Goal: Ask a question: Seek information or help from site administrators or community

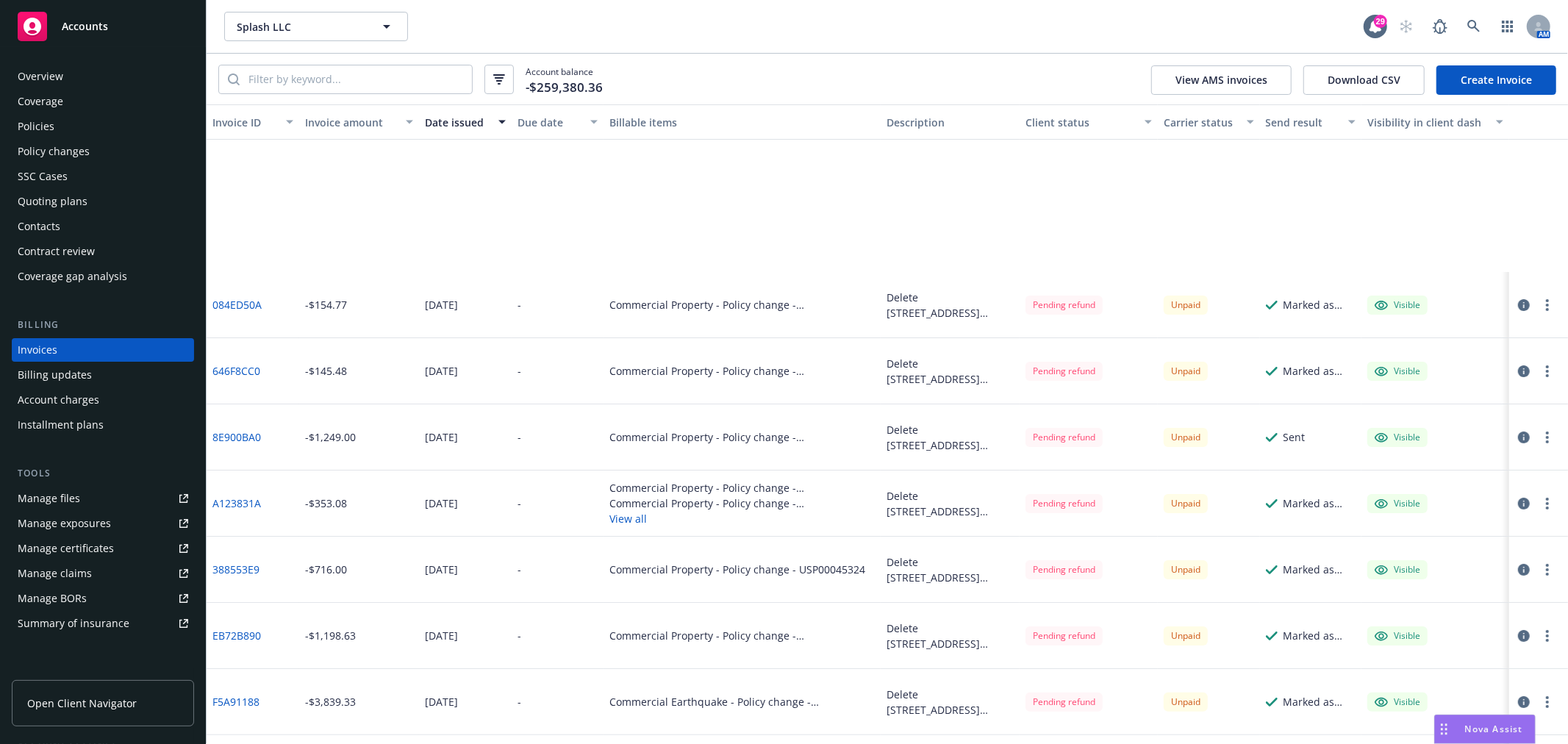
scroll to position [245, 0]
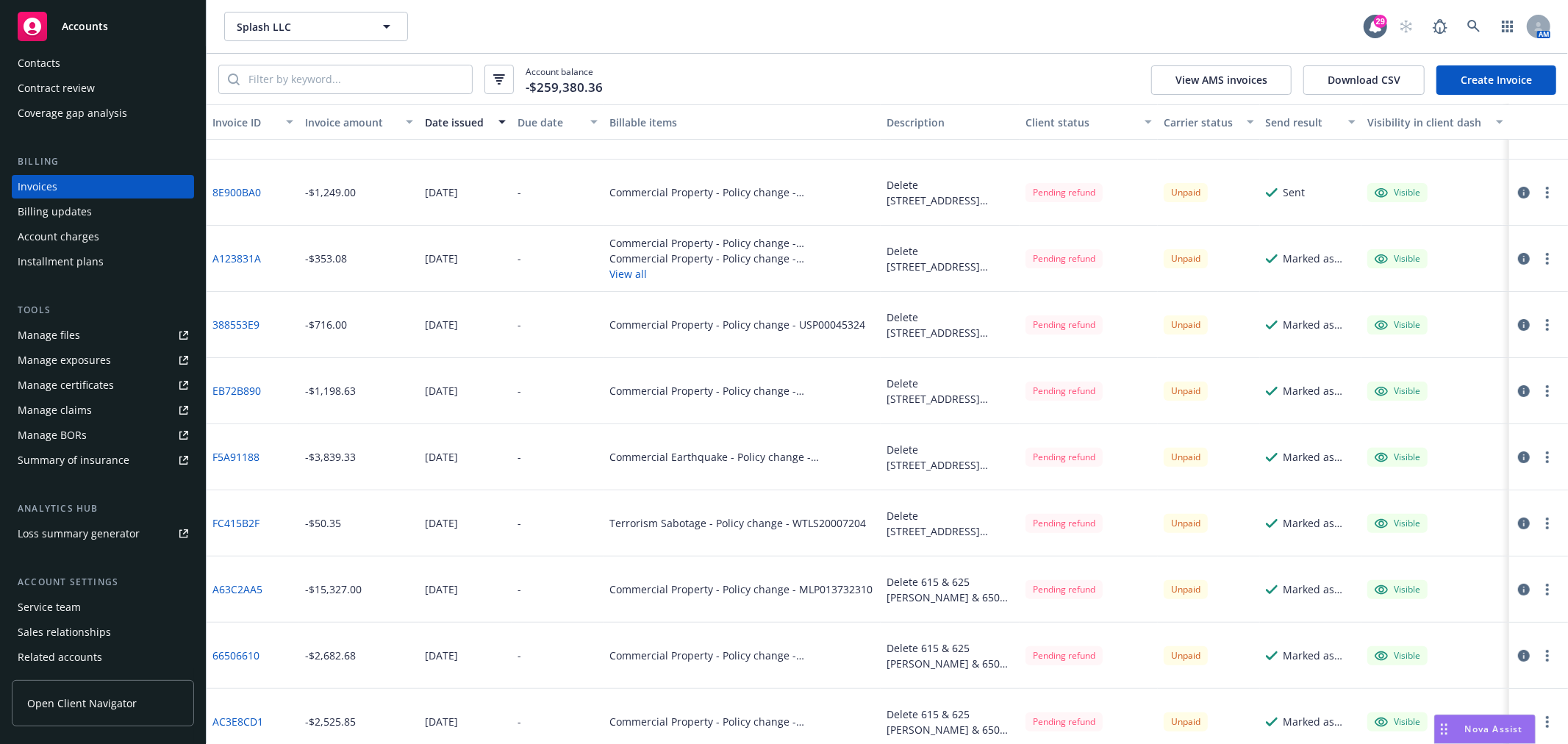
click at [1492, 733] on span "Nova Assist" at bounding box center [1493, 729] width 58 height 13
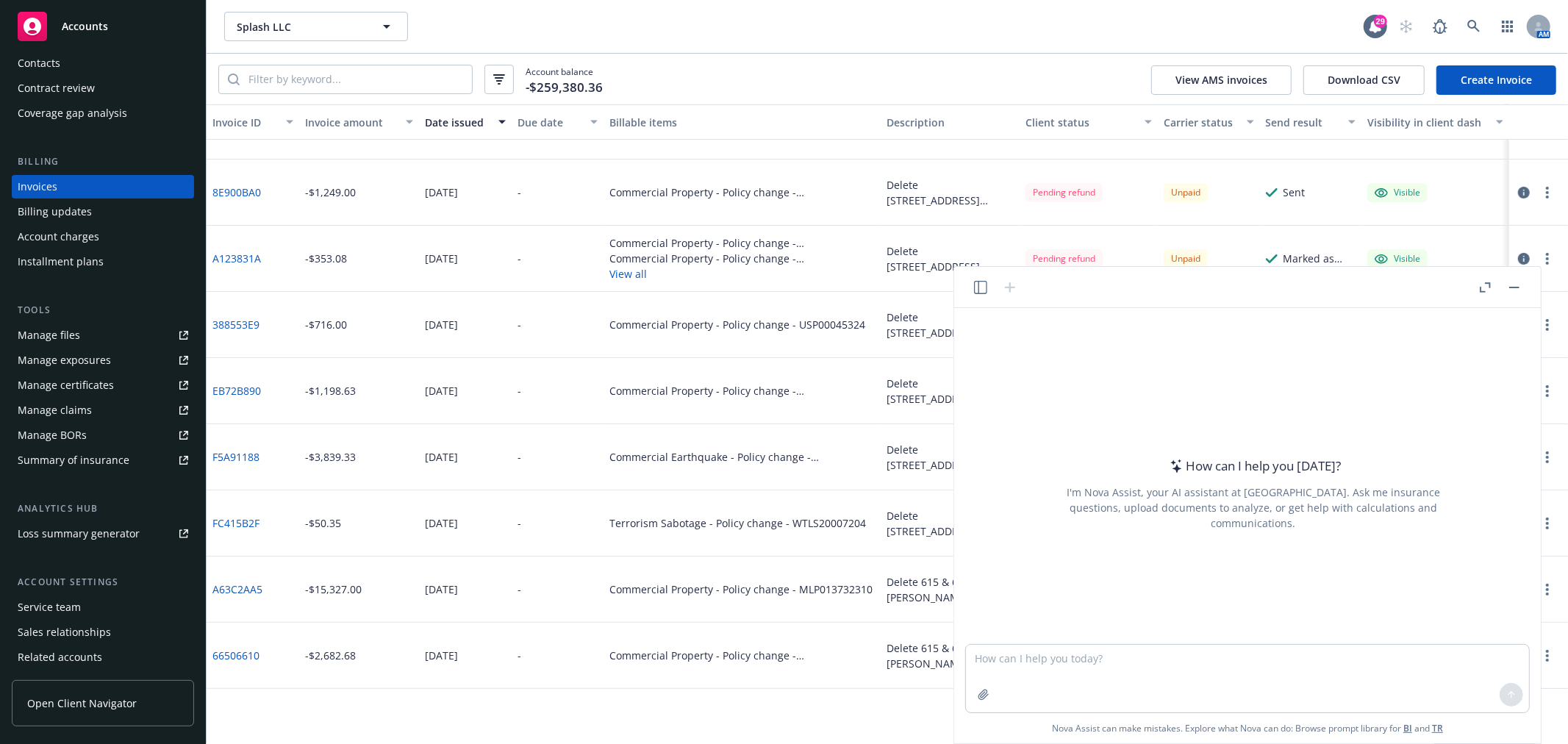
scroll to position [0, 0]
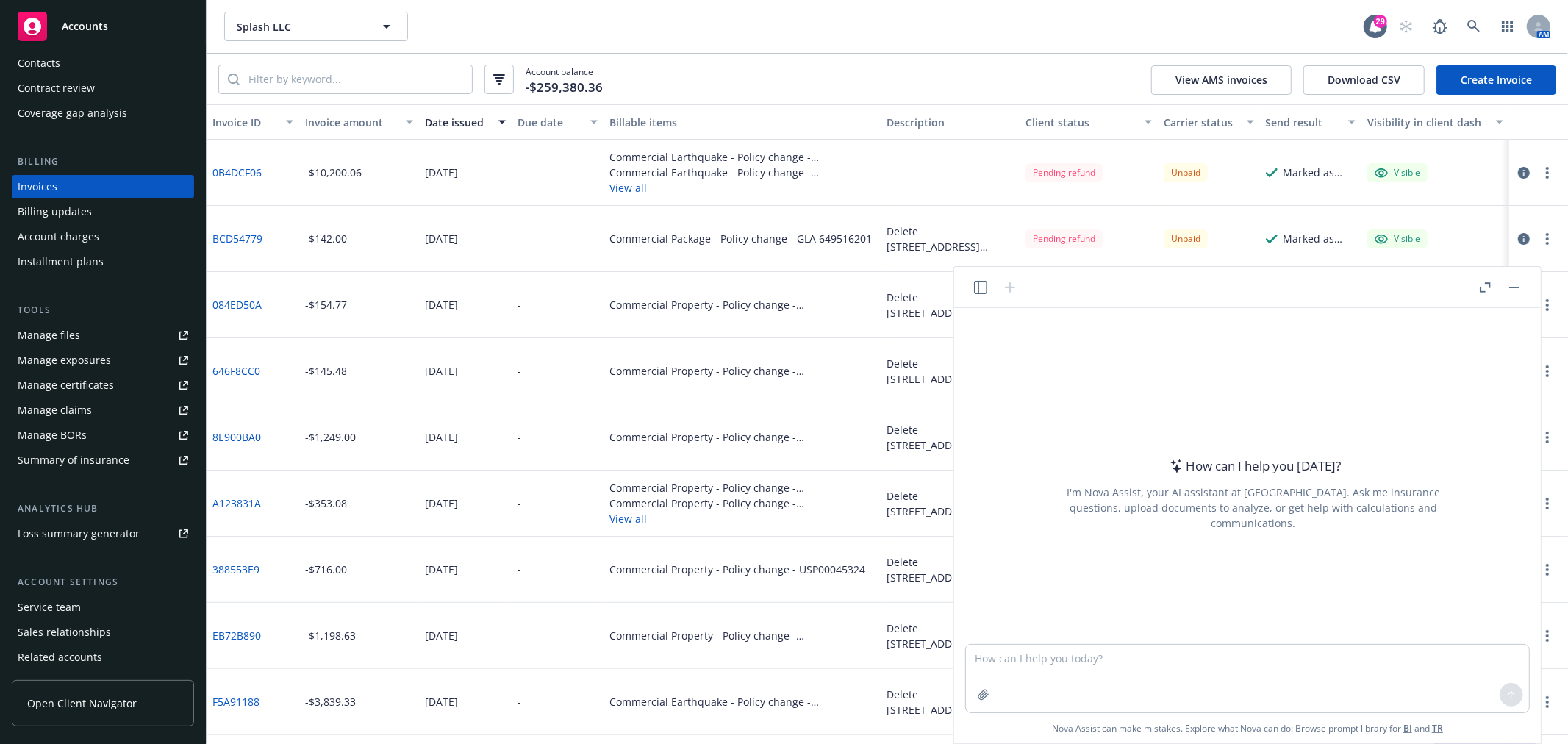
click at [108, 22] on div "Accounts" at bounding box center [103, 26] width 171 height 29
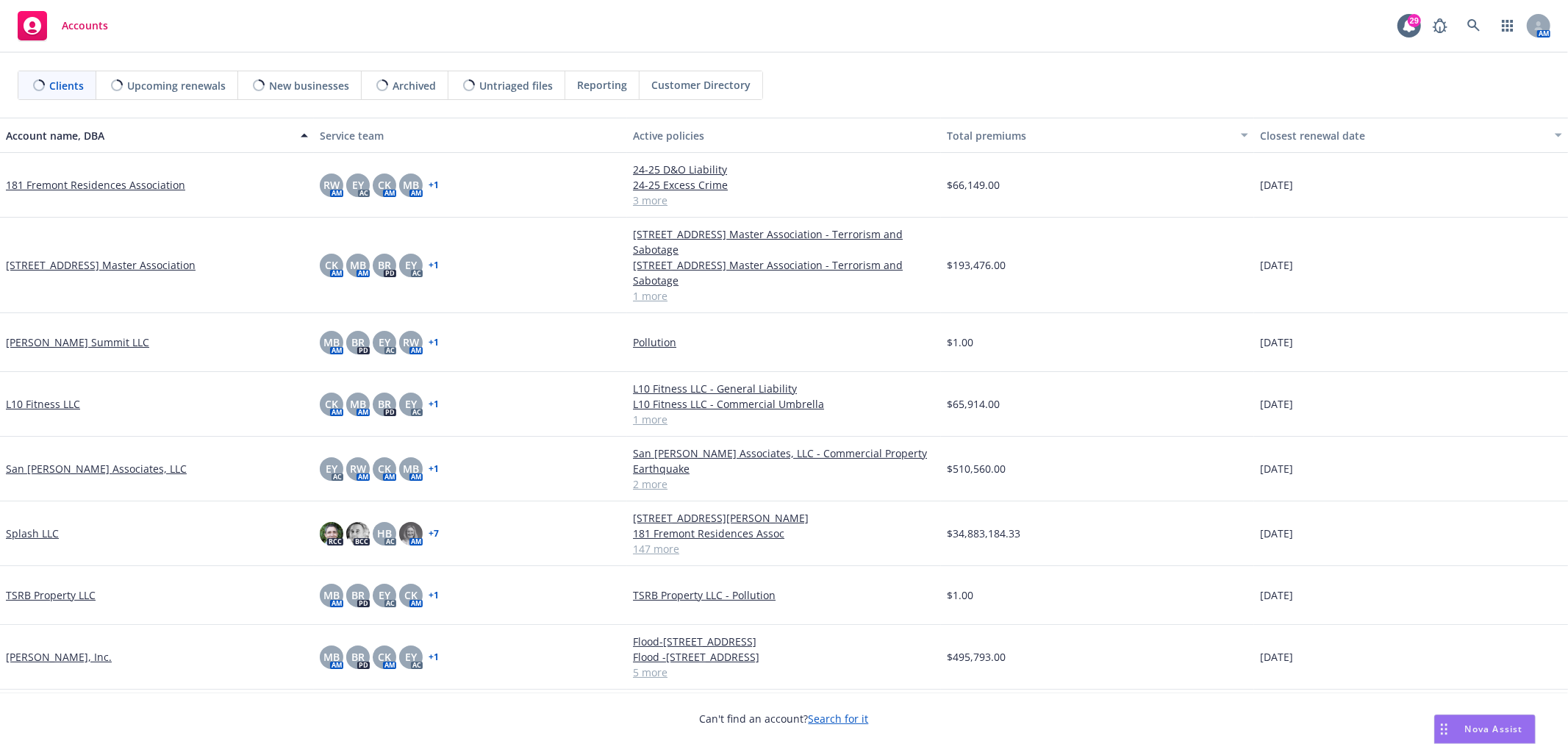
click at [1477, 730] on span "Nova Assist" at bounding box center [1493, 729] width 58 height 13
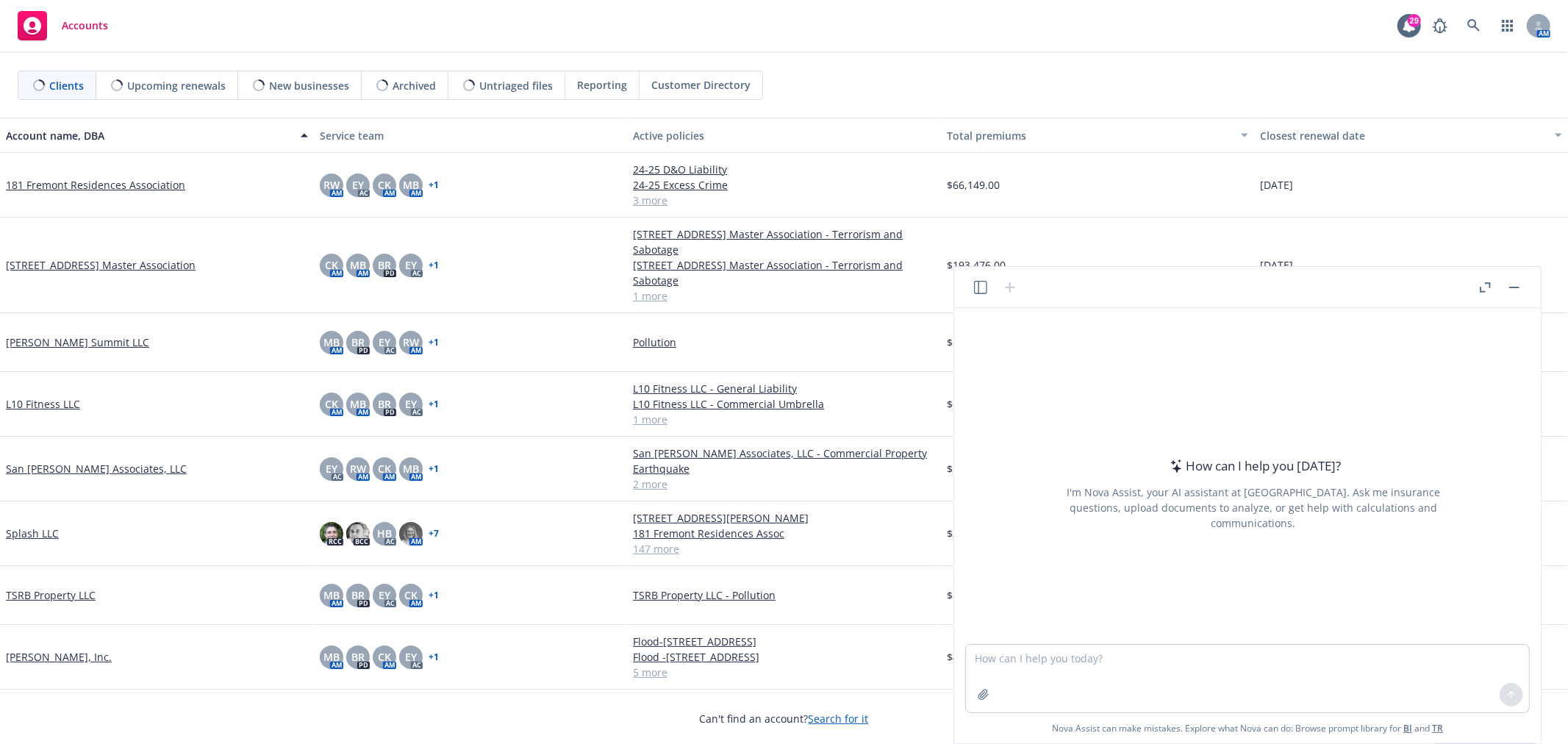
click at [1097, 377] on div "How can I help you [DATE]? I'm Nova Assist, your AI assistant at Newfront. Ask …" at bounding box center [1247, 477] width 575 height 336
click at [1013, 671] on textarea at bounding box center [1247, 678] width 563 height 67
paste textarea "181 Fremont Residences Association Proposal is ready for review. All the carrie…"
type textarea "is this email clear?181 Fremont Residences Association Proposal is ready for re…"
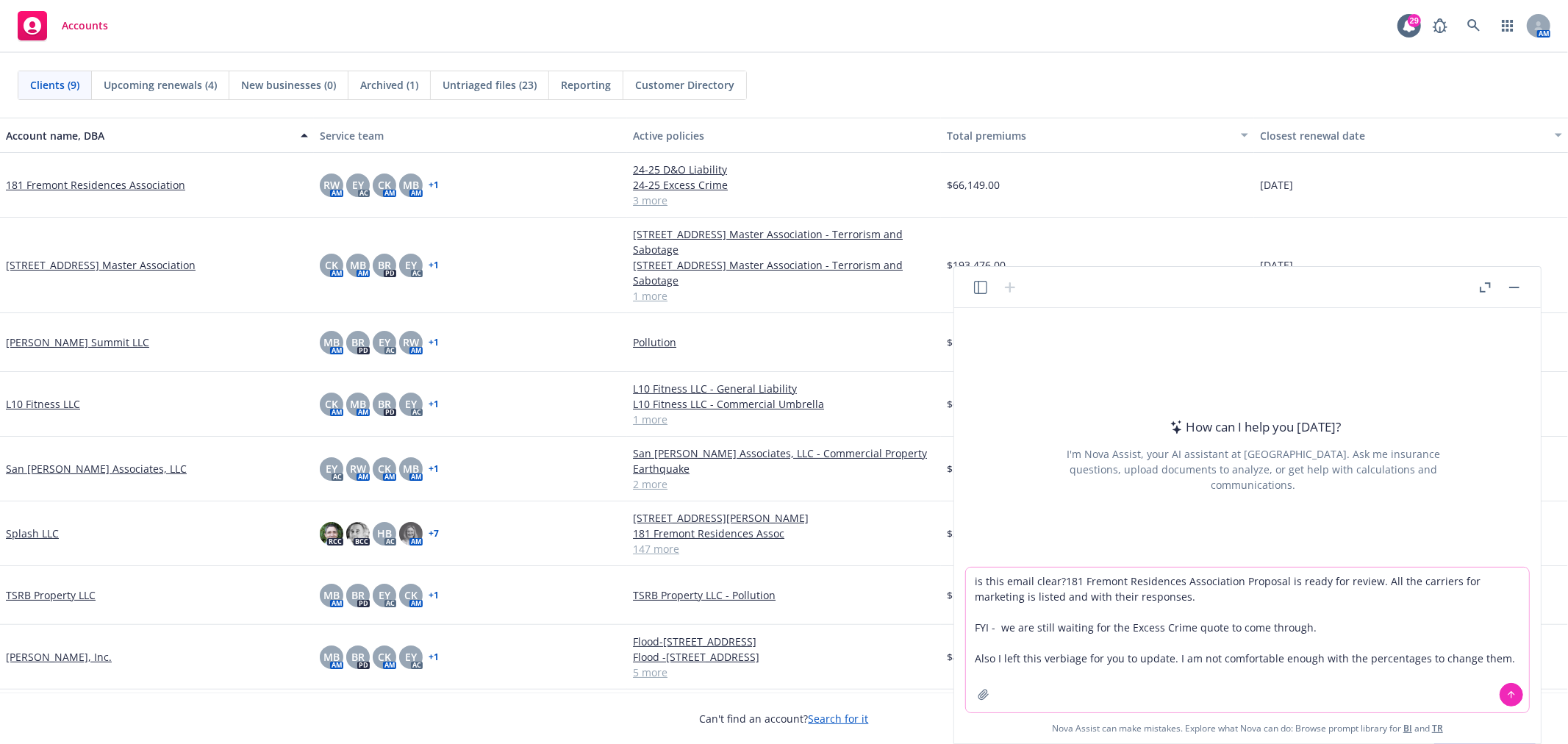
click at [1061, 584] on textarea "is this email clear?181 Fremont Residences Association Proposal is ready for re…" at bounding box center [1247, 640] width 563 height 145
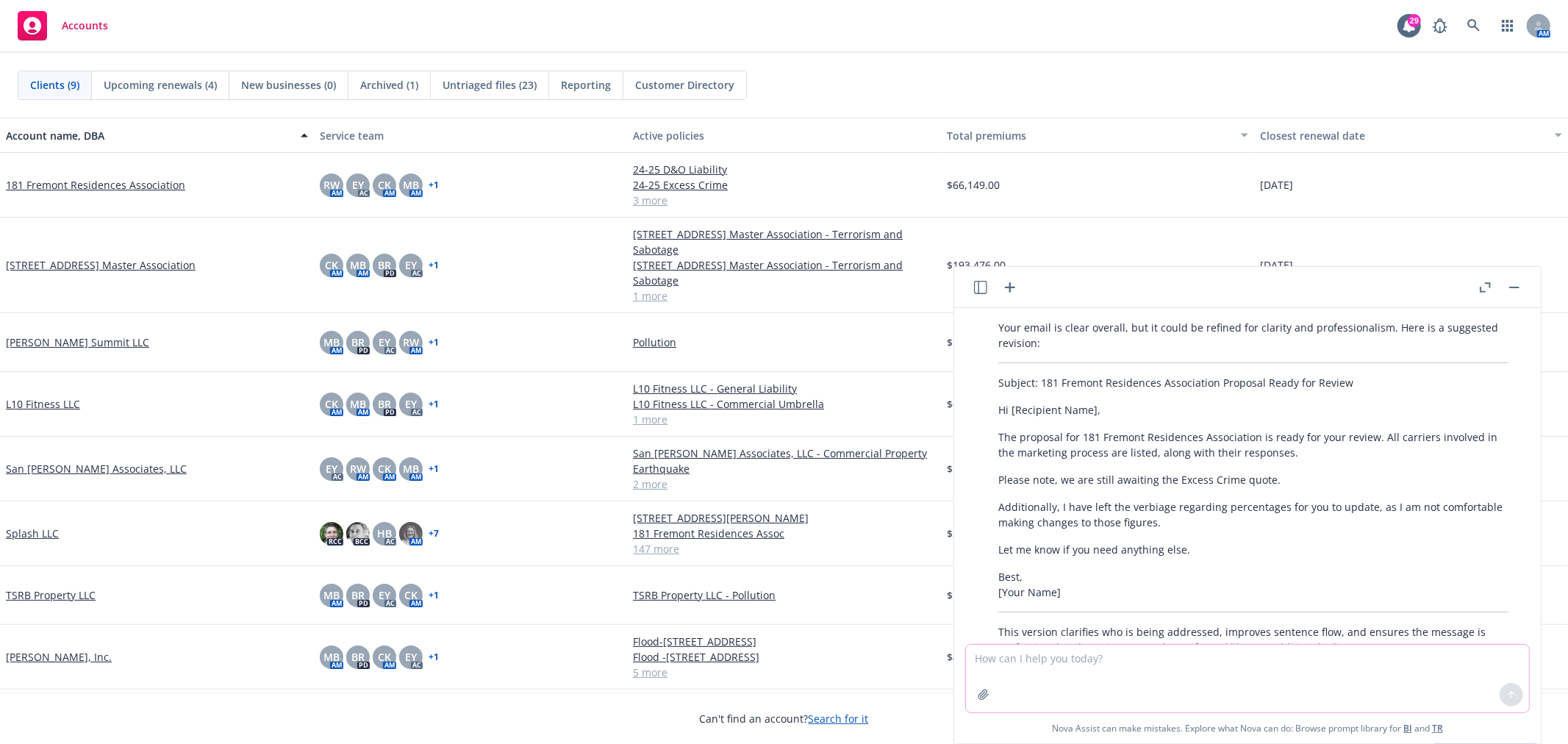
scroll to position [163, 0]
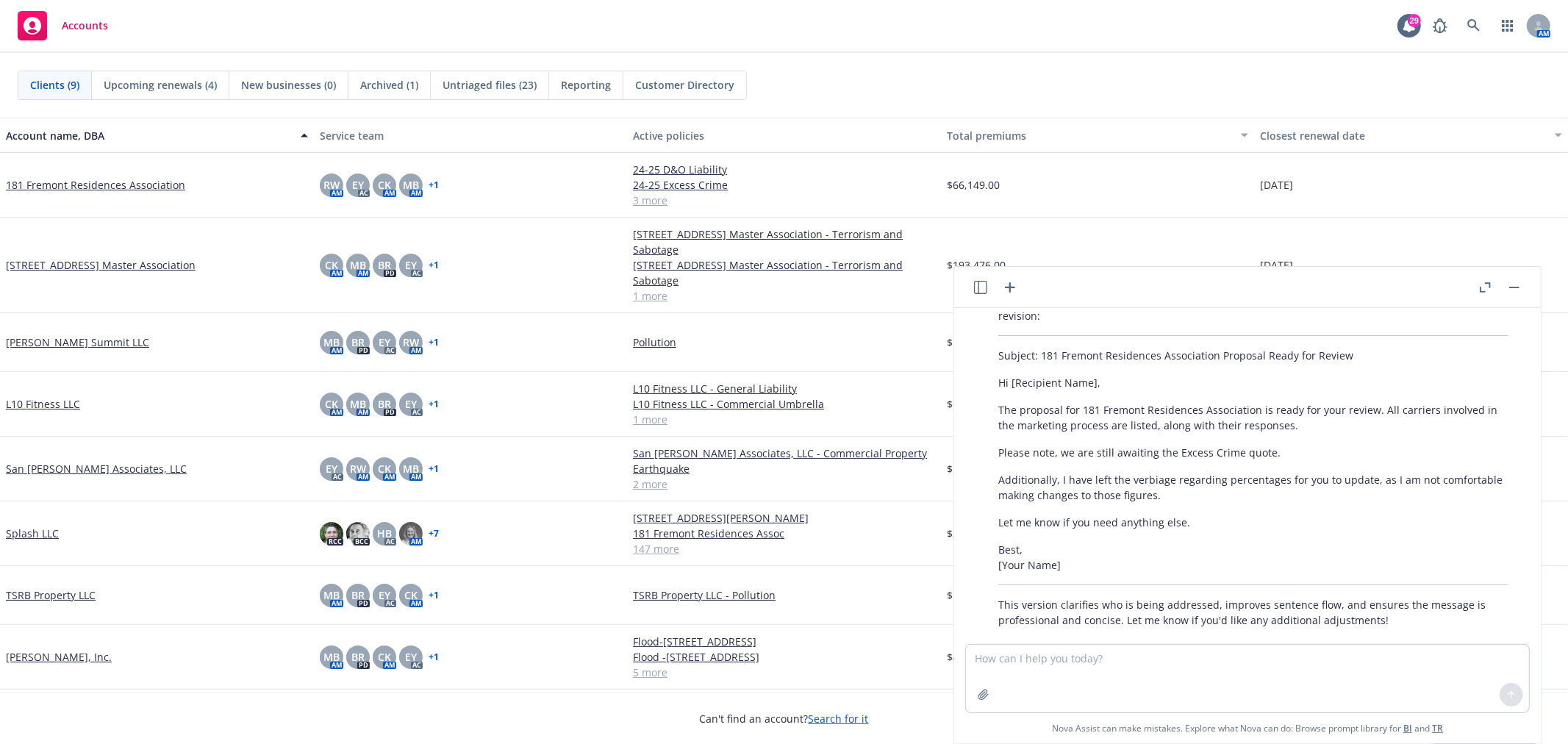
click at [1187, 525] on p "Let me know if you need anything else." at bounding box center [1253, 522] width 510 height 15
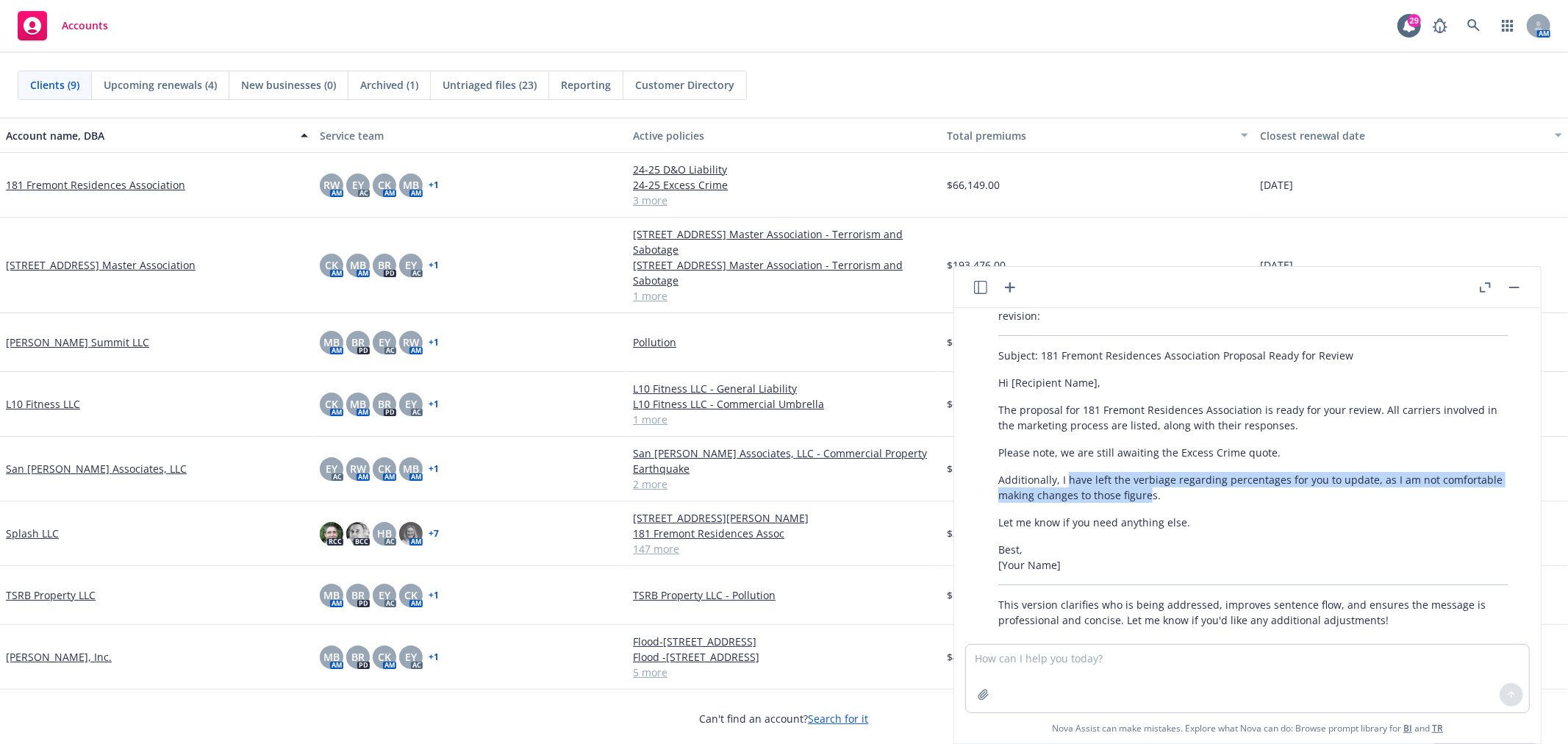
drag, startPoint x: 1148, startPoint y: 496, endPoint x: 1065, endPoint y: 483, distance: 84.0
click at [1065, 483] on p "Additionally, I have left the verbiage regarding percentages for you to update,…" at bounding box center [1253, 488] width 510 height 31
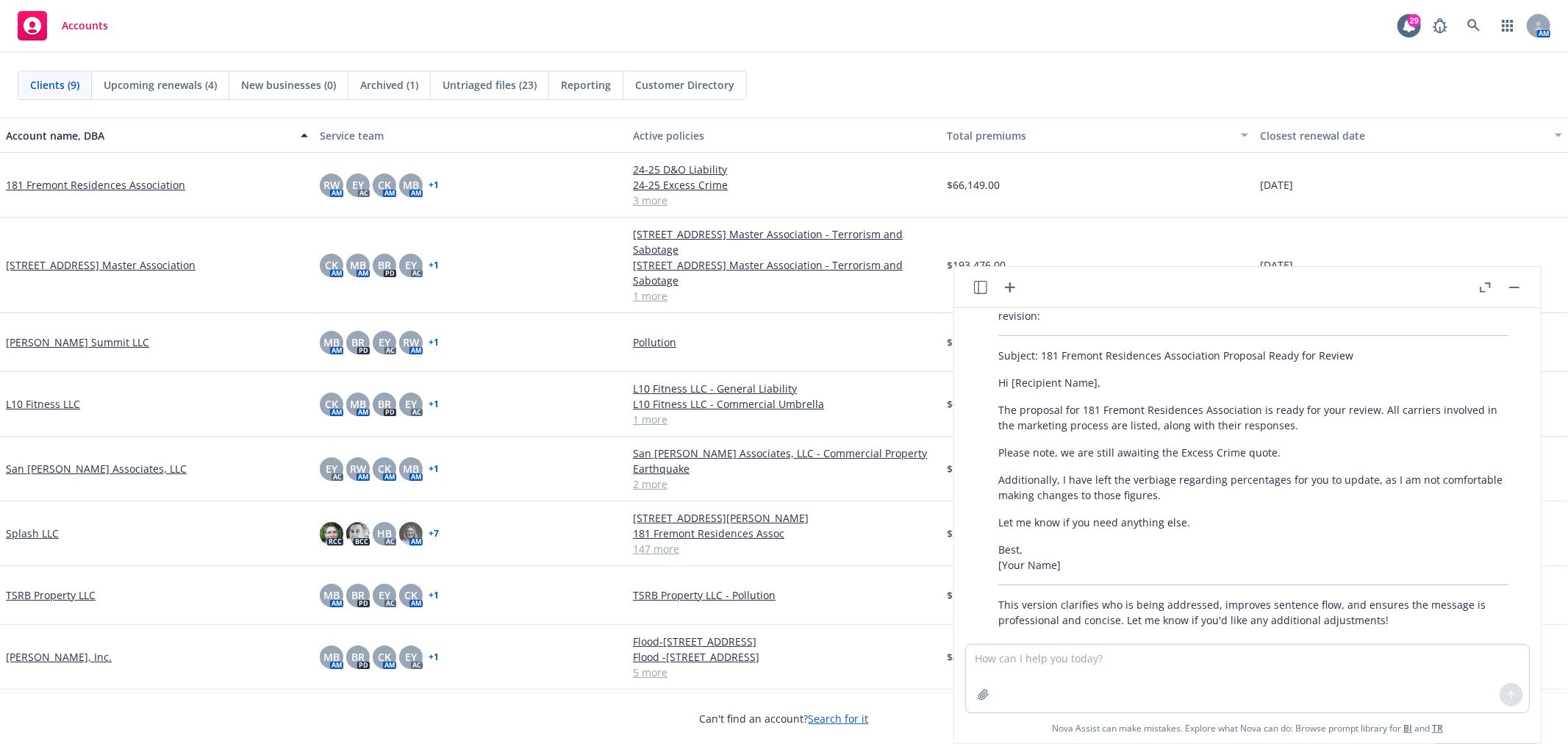
click at [1177, 495] on p "Additionally, I have left the verbiage regarding percentages for you to update,…" at bounding box center [1253, 488] width 510 height 31
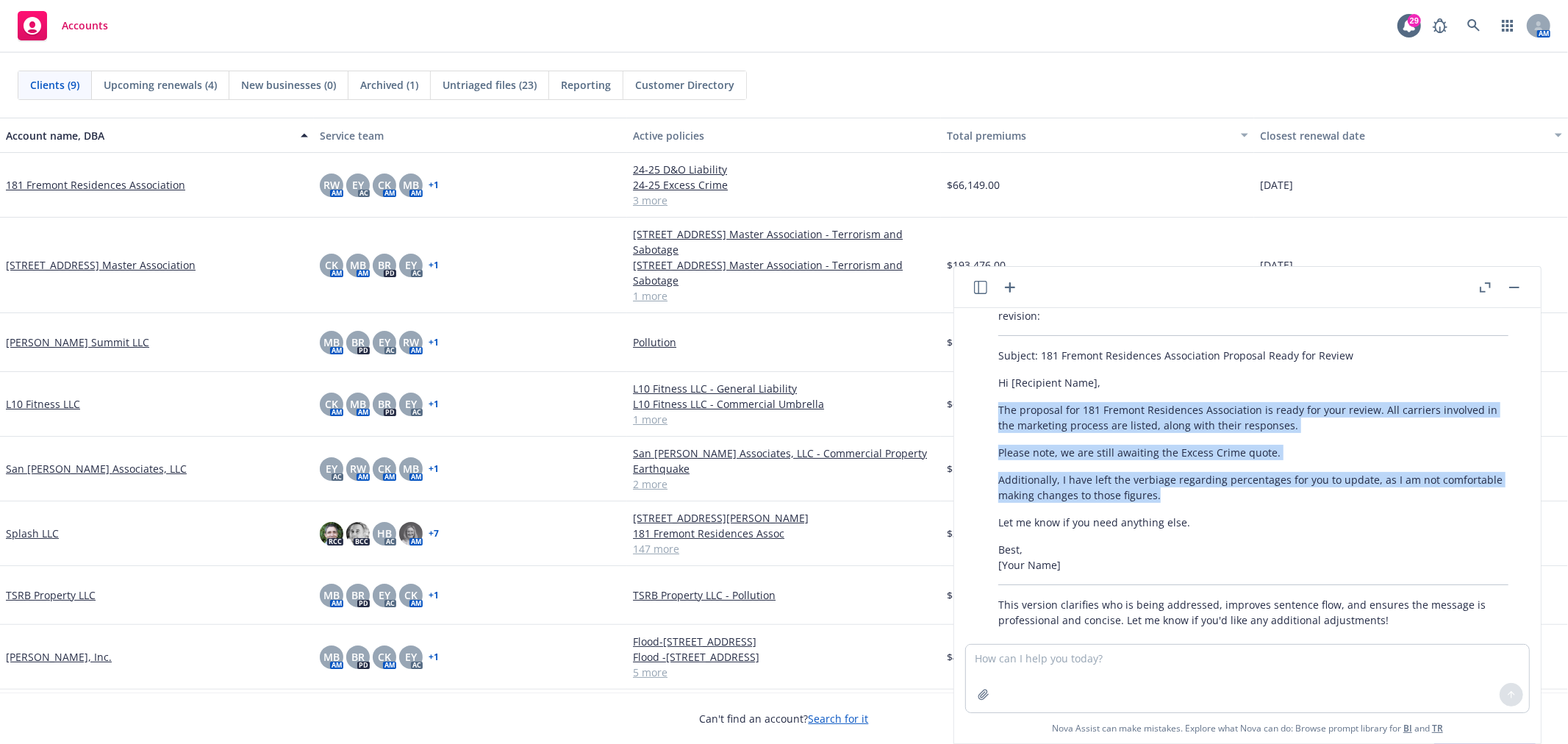
drag, startPoint x: 1174, startPoint y: 495, endPoint x: 990, endPoint y: 409, distance: 203.1
click at [990, 409] on div "Your email is clear overall, but it could be refined for clarity and profession…" at bounding box center [1253, 460] width 539 height 347
copy div "The proposal for 181 Fremont Residences Association is ready for your review. A…"
click at [1519, 288] on button "button" at bounding box center [1514, 288] width 18 height 18
